Goal: Task Accomplishment & Management: Use online tool/utility

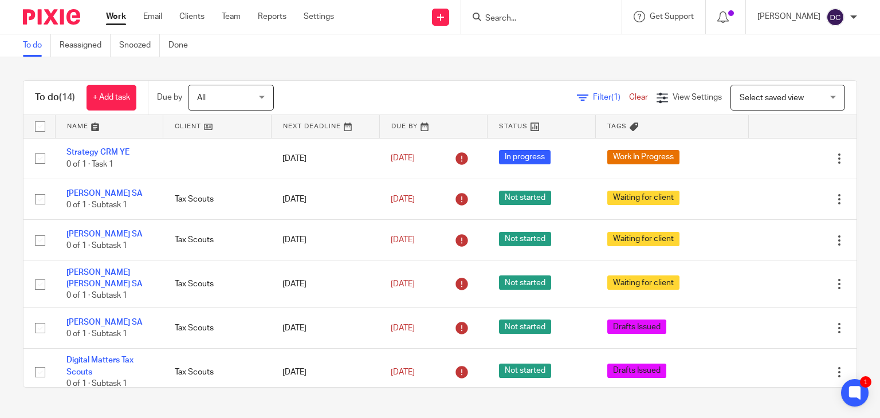
click at [233, 17] on link "Team" at bounding box center [231, 16] width 19 height 11
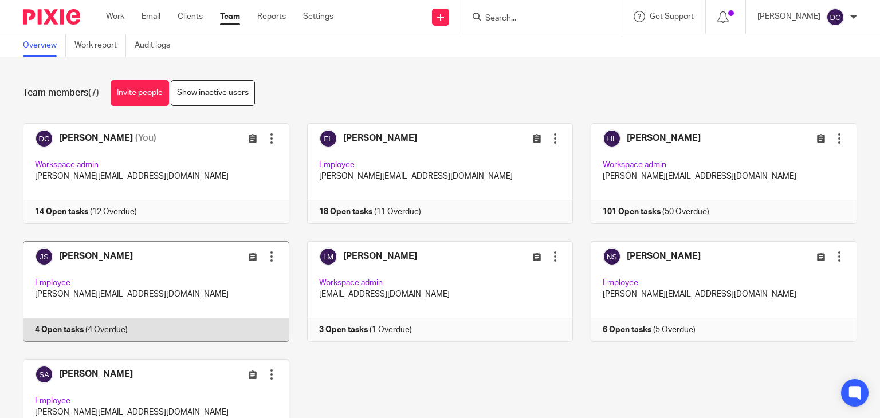
click at [158, 301] on link at bounding box center [147, 291] width 284 height 101
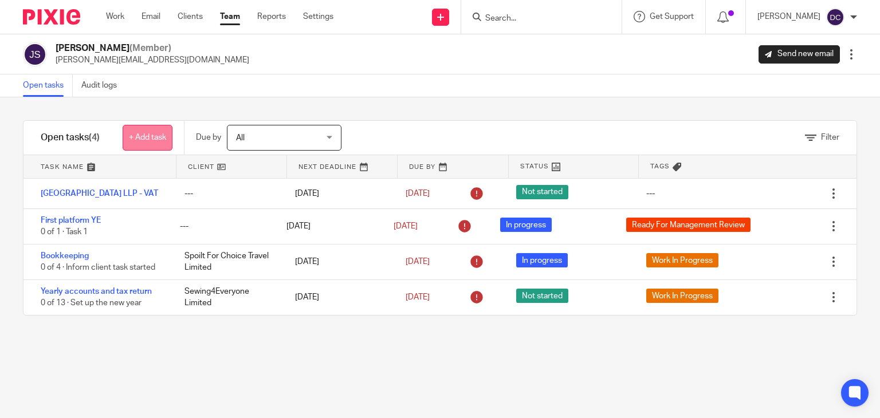
click at [150, 133] on link "+ Add task" at bounding box center [148, 138] width 50 height 26
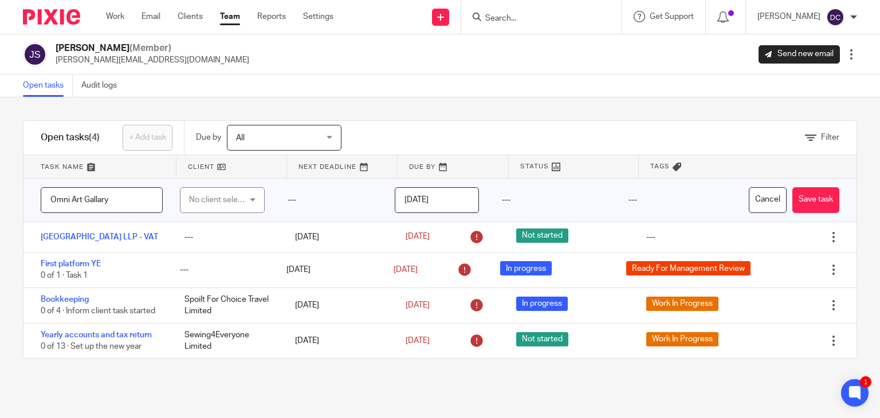
type input "Omni Art Gallary"
click at [215, 196] on div "No client selected" at bounding box center [219, 200] width 60 height 24
type input "Tax"
click at [217, 260] on span "Tax Scouts" at bounding box center [203, 258] width 39 height 8
click at [793, 200] on button "Save task" at bounding box center [815, 200] width 47 height 26
